Goal: Transaction & Acquisition: Download file/media

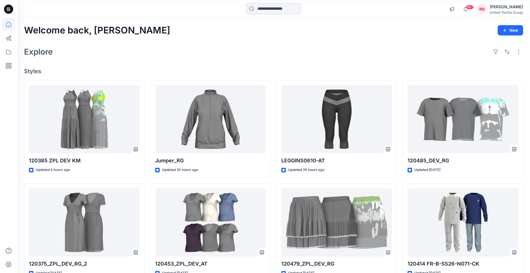
click at [262, 5] on input at bounding box center [273, 8] width 55 height 11
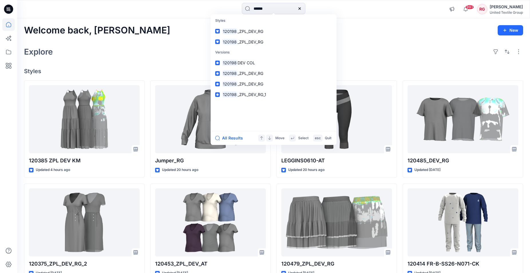
type input "******"
click at [255, 30] on span "_ZPL_DEV_RG" at bounding box center [250, 31] width 26 height 5
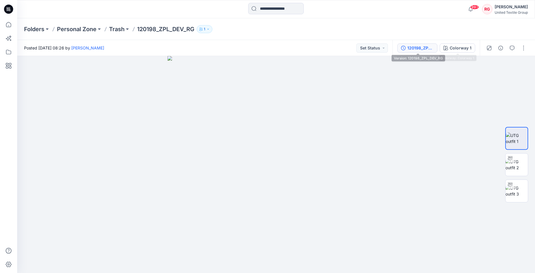
click at [422, 48] on div "120198_ZPL_DEV_RG" at bounding box center [420, 48] width 26 height 6
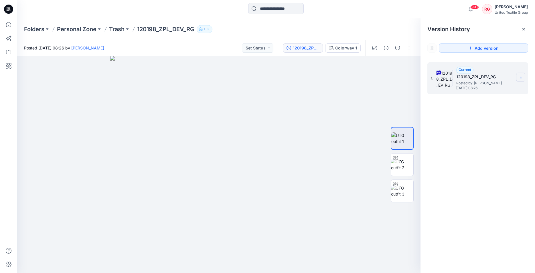
click at [518, 78] on section at bounding box center [520, 77] width 9 height 9
click at [502, 88] on span "Download Source BW File" at bounding box center [492, 88] width 48 height 7
